Goal: Information Seeking & Learning: Learn about a topic

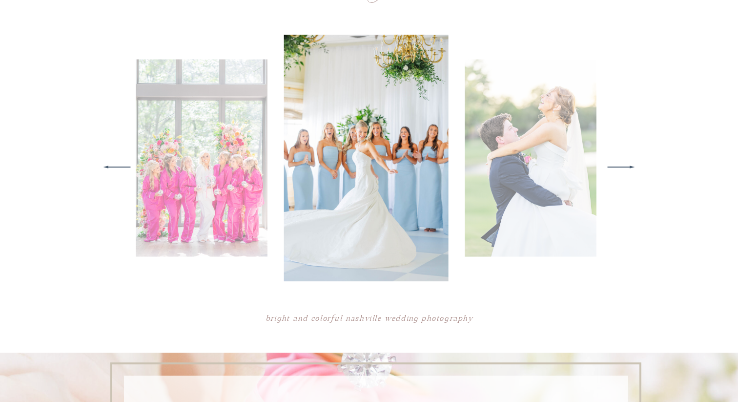
scroll to position [483, 0]
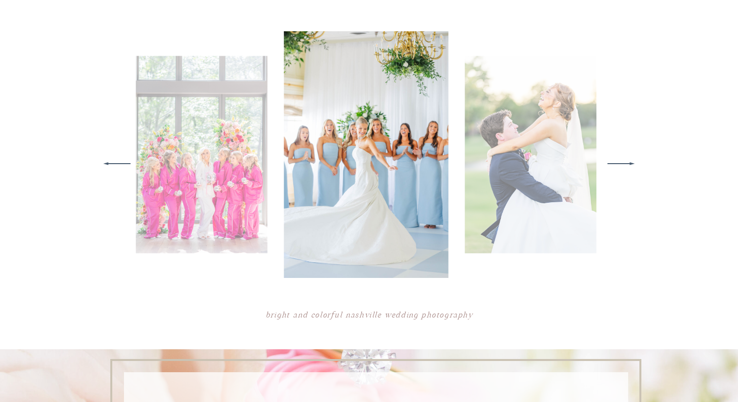
click at [622, 169] on icon at bounding box center [621, 163] width 36 height 38
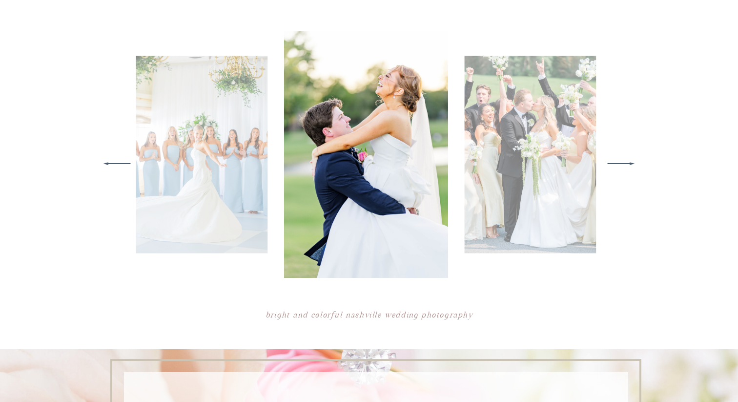
click at [622, 170] on icon at bounding box center [621, 163] width 36 height 38
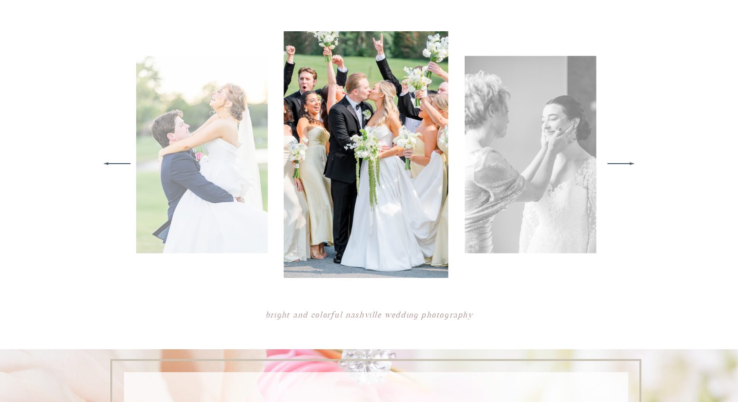
click at [622, 170] on icon at bounding box center [621, 163] width 36 height 38
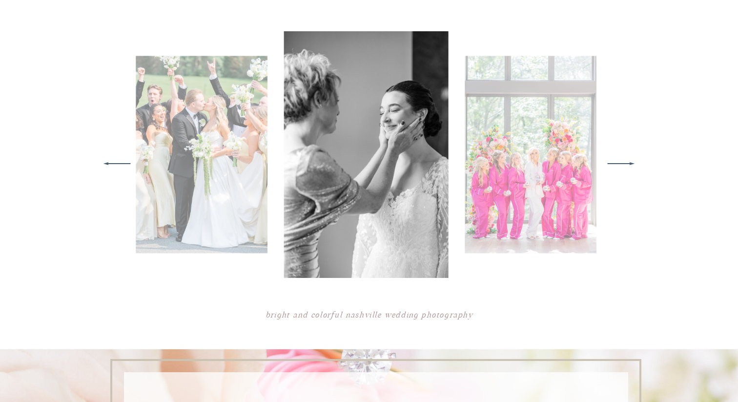
click at [622, 170] on icon at bounding box center [621, 163] width 36 height 38
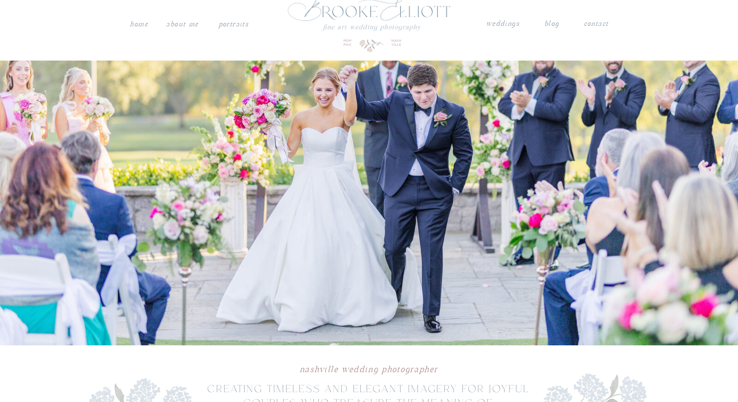
scroll to position [0, 0]
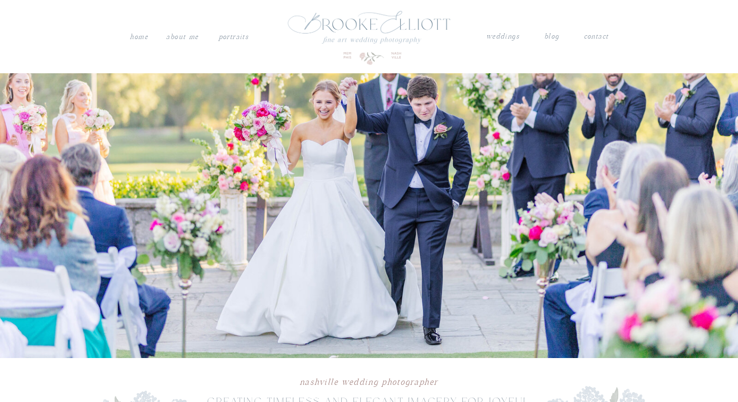
click at [508, 35] on nav "weddings" at bounding box center [503, 36] width 34 height 13
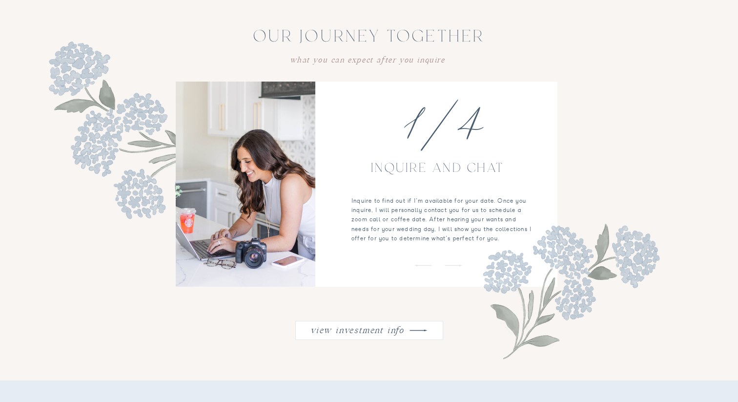
scroll to position [1132, 0]
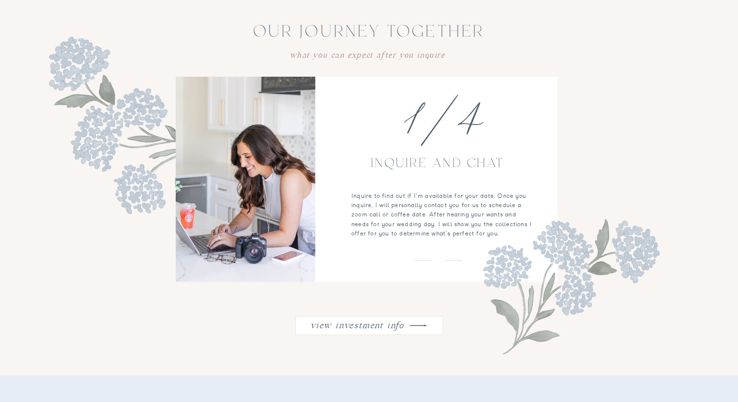
click at [415, 329] on icon at bounding box center [419, 325] width 24 height 23
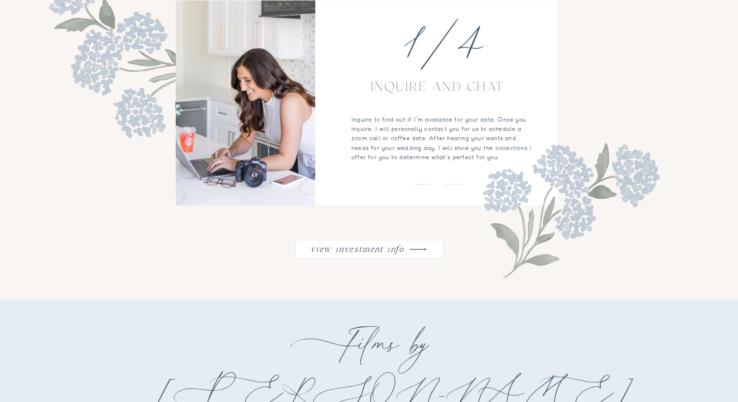
scroll to position [1194, 0]
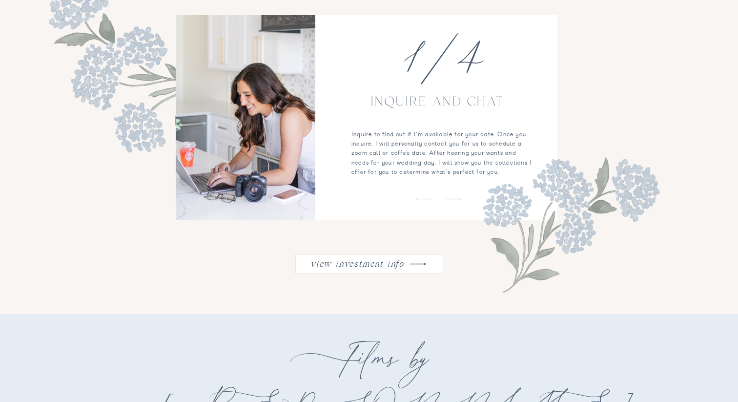
click at [385, 264] on nav "view investment info" at bounding box center [357, 262] width 99 height 13
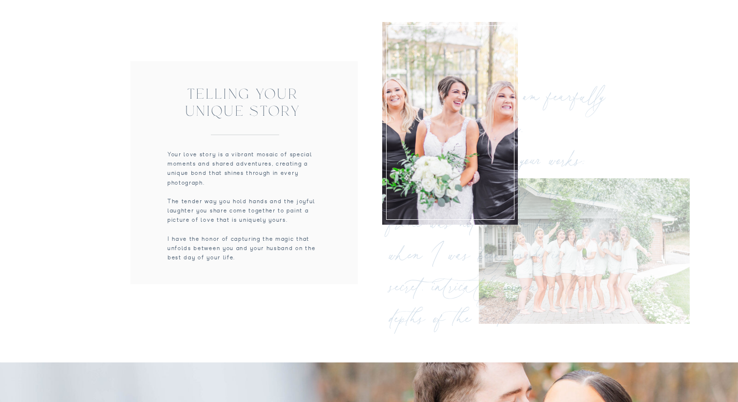
scroll to position [0, 0]
